Goal: Information Seeking & Learning: Find specific fact

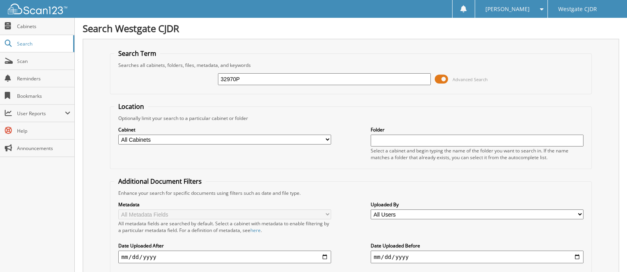
type input "32970P"
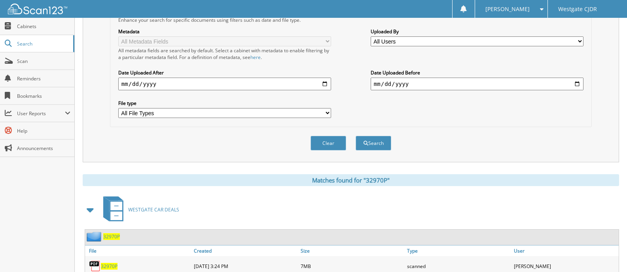
scroll to position [201, 0]
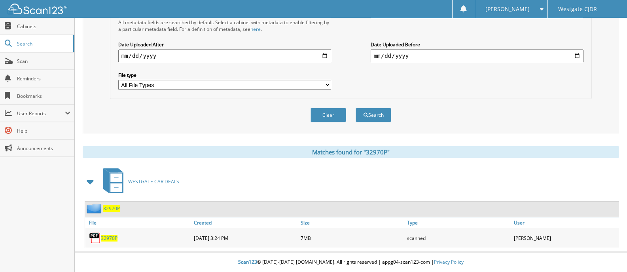
click at [111, 235] on span "32970P" at bounding box center [109, 238] width 17 height 7
